Goal: Information Seeking & Learning: Learn about a topic

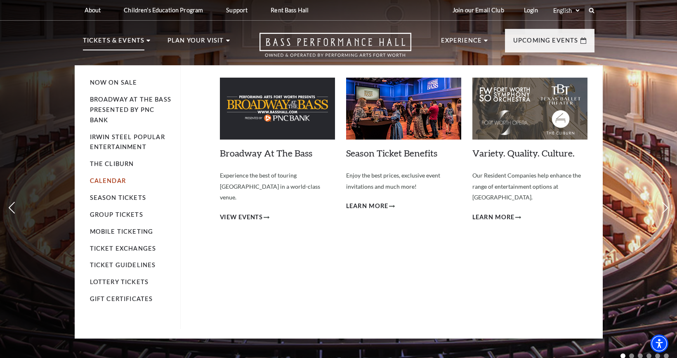
click at [114, 182] on link "Calendar" at bounding box center [108, 180] width 36 height 7
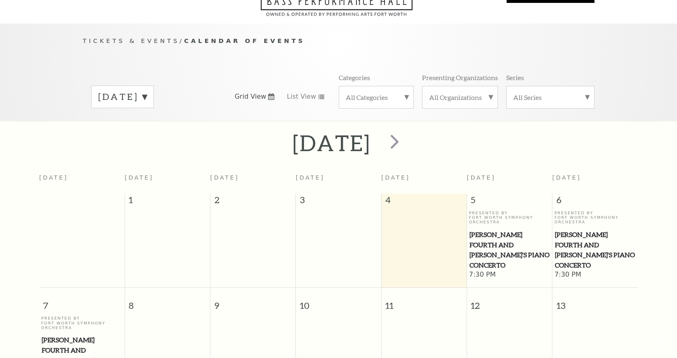
scroll to position [73, 0]
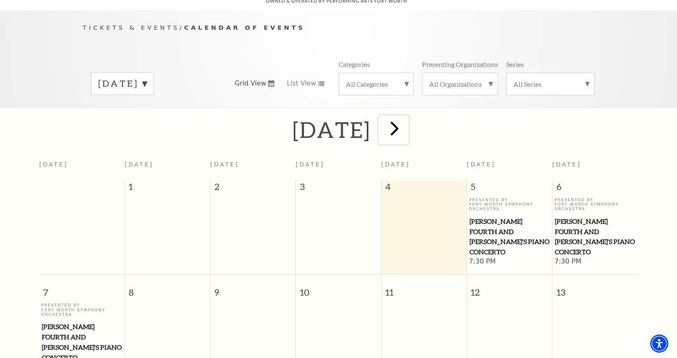
click at [406, 122] on span "next" at bounding box center [395, 128] width 24 height 24
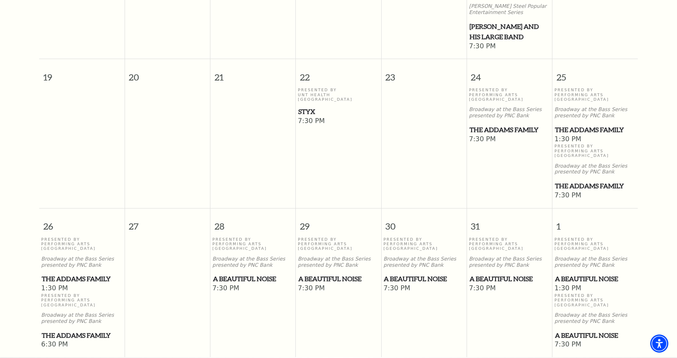
scroll to position [486, 0]
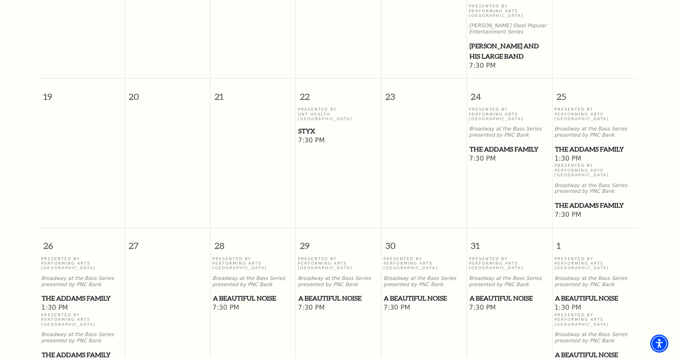
click at [22, 19] on div "October 2025 Sunday Monday Tuesday Wednesday Thursday Friday Saturday 28 29 30 …" at bounding box center [338, 40] width 677 height 674
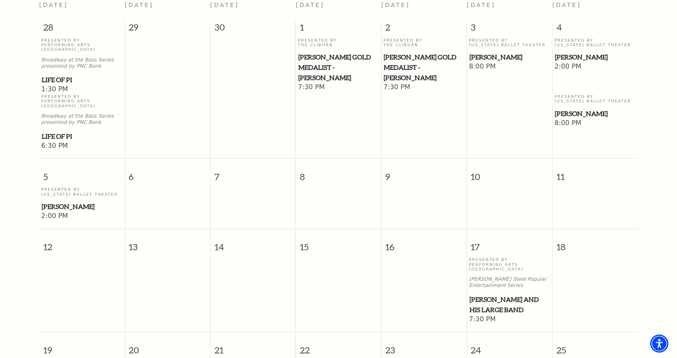
scroll to position [32, 0]
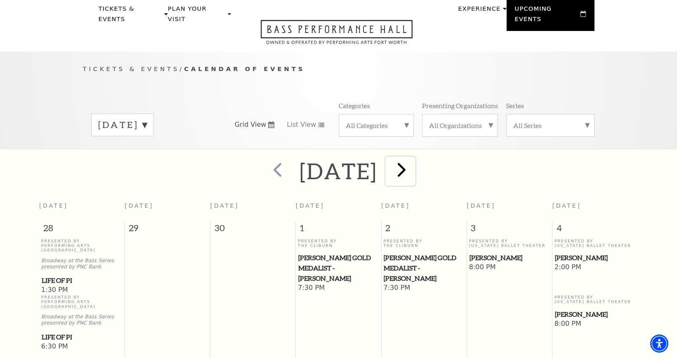
click at [413, 162] on span "next" at bounding box center [402, 170] width 24 height 24
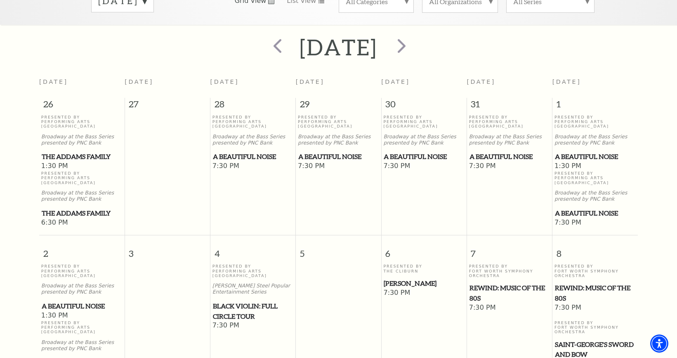
scroll to position [197, 0]
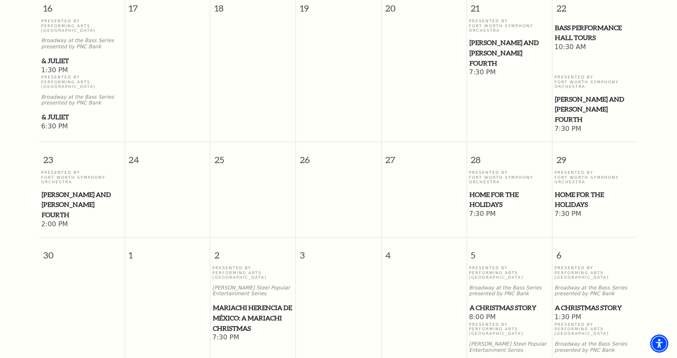
scroll to position [733, 0]
